Goal: Find specific page/section

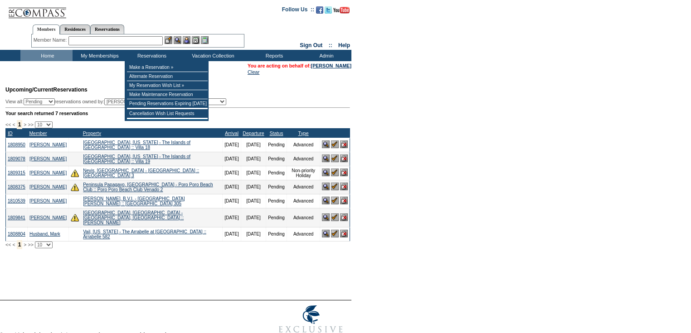
click at [134, 38] on input "text" at bounding box center [115, 40] width 94 height 9
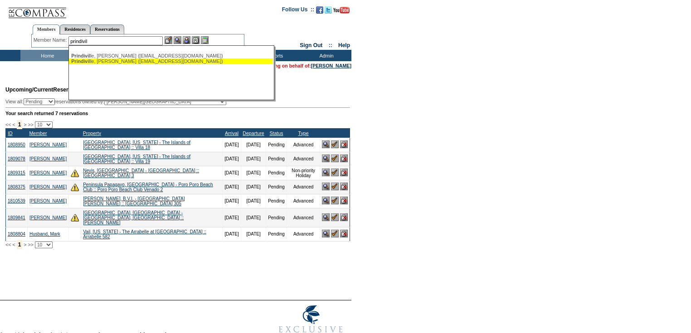
type input "prindivil"
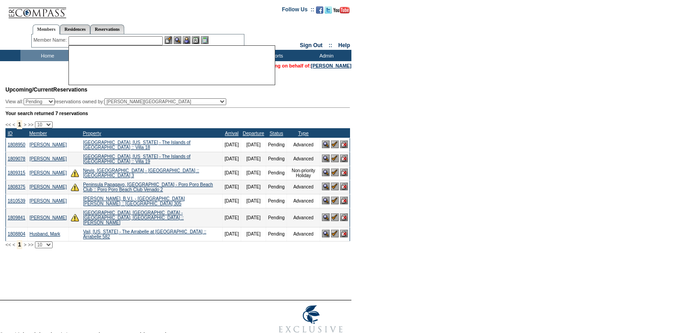
click at [481, 176] on form "Follow Us ::" at bounding box center [345, 173] width 691 height 346
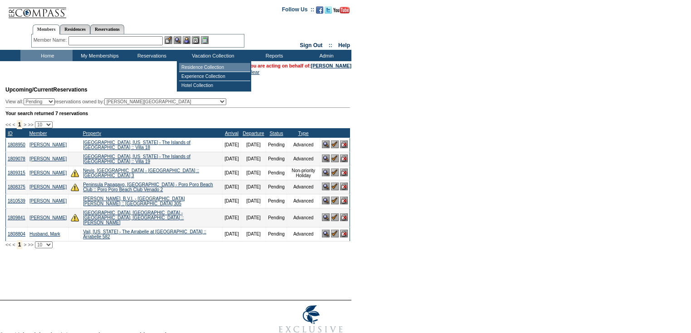
click at [209, 67] on td "Residence Collection" at bounding box center [214, 67] width 71 height 9
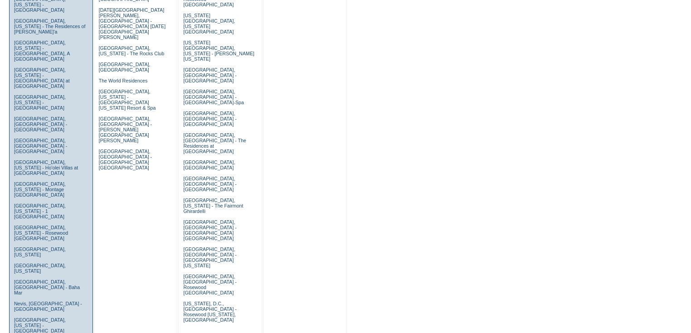
scroll to position [399, 0]
